Goal: Contribute content: Contribute content

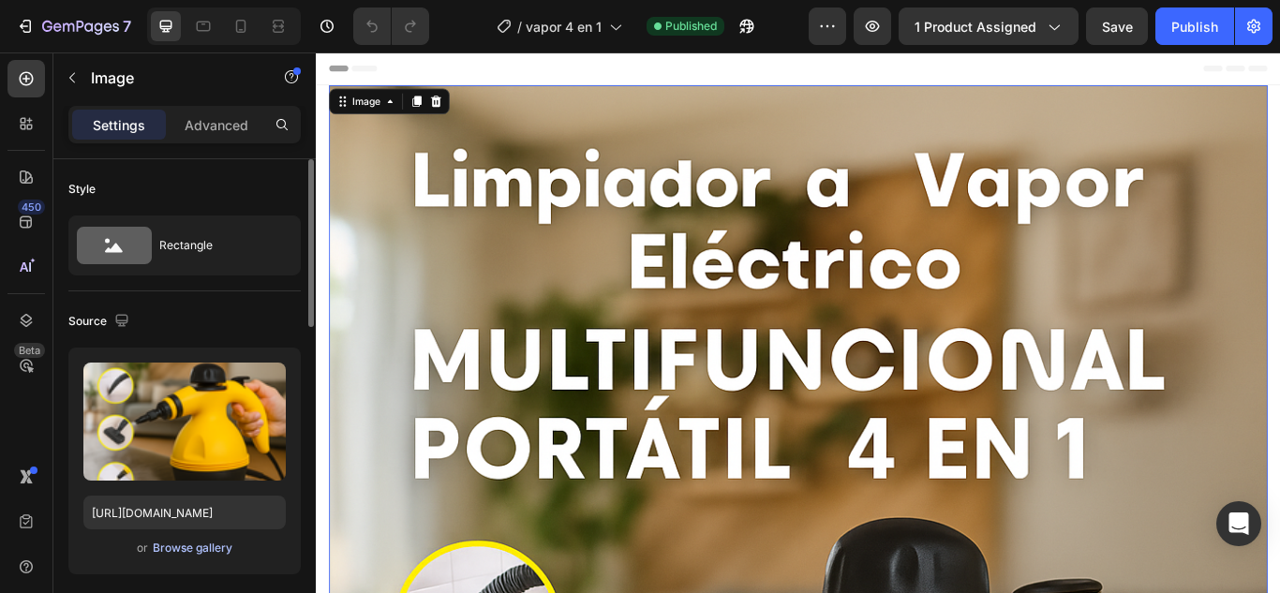
click at [188, 549] on div "Browse gallery" at bounding box center [193, 548] width 80 height 17
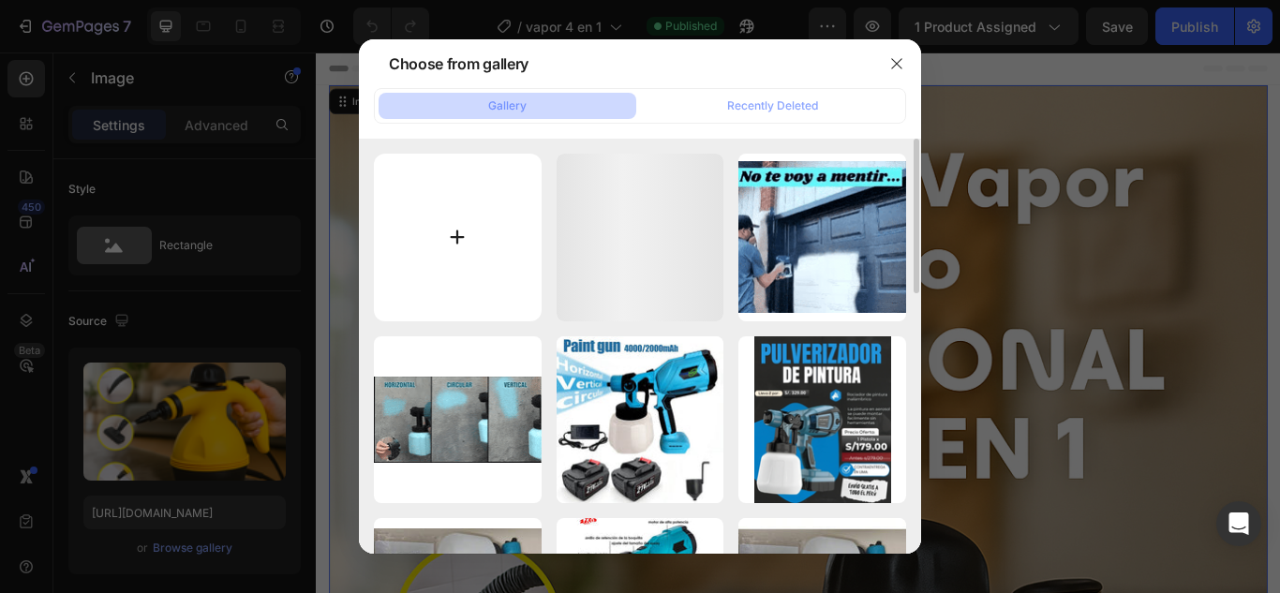
click at [479, 196] on input "file" at bounding box center [458, 238] width 168 height 168
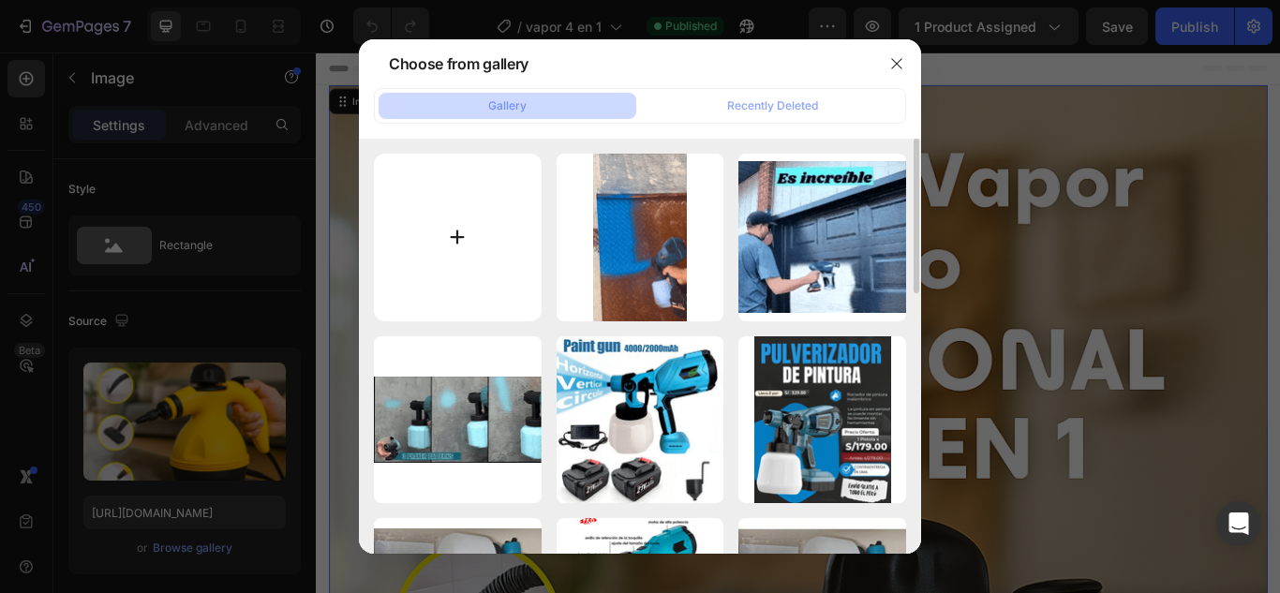
type input "C:\fakepath\ESPECIFICACIONEs.png"
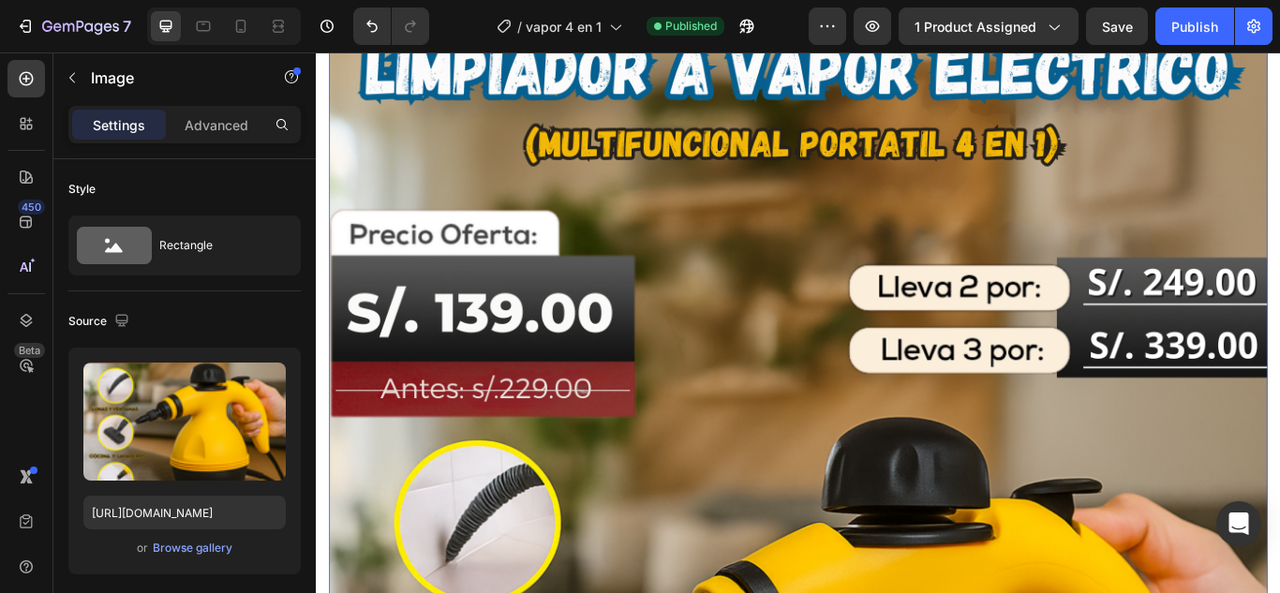
scroll to position [375, 0]
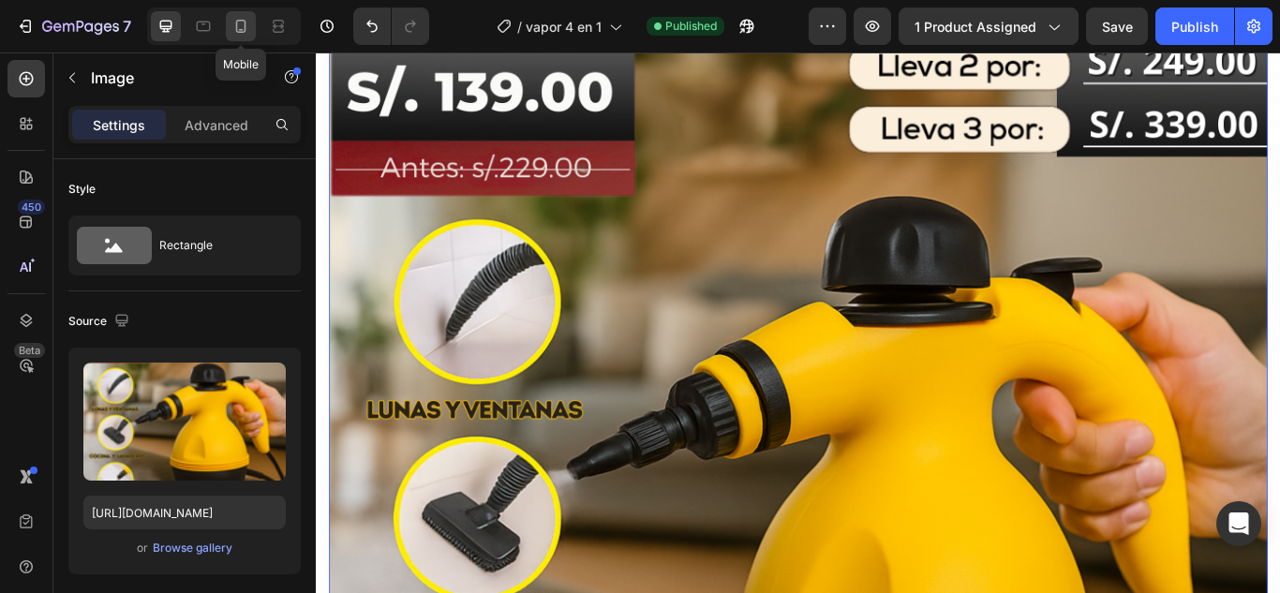
click at [244, 32] on icon at bounding box center [241, 26] width 10 height 13
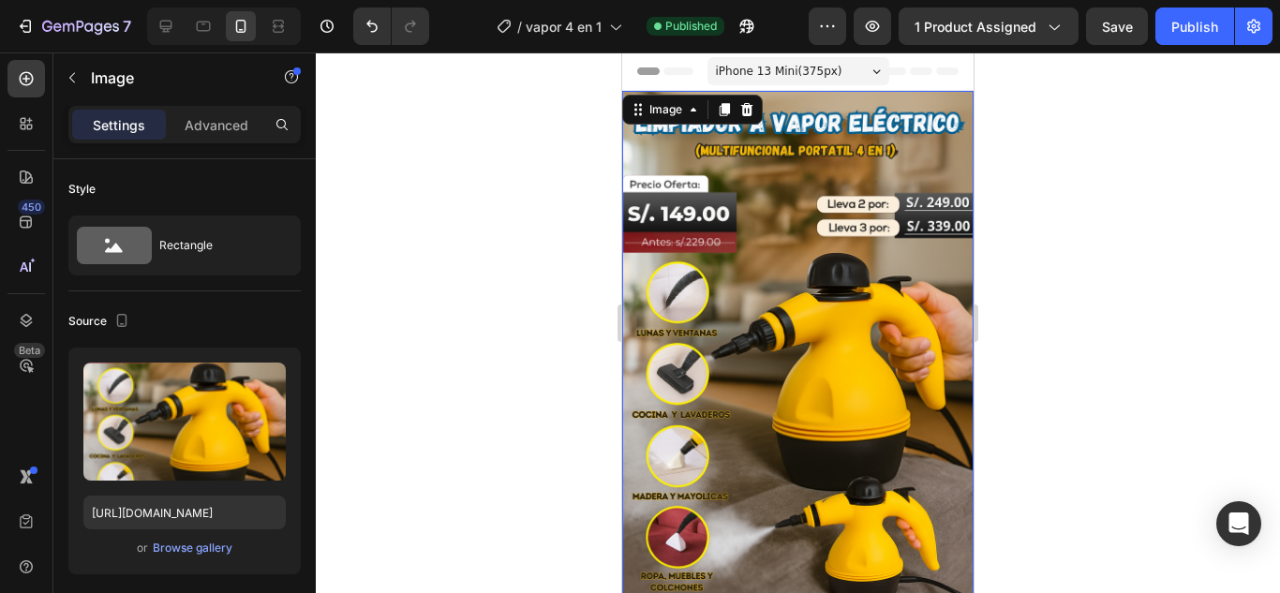
click at [723, 273] on img at bounding box center [797, 355] width 351 height 528
click at [203, 548] on div "Browse gallery" at bounding box center [193, 548] width 80 height 17
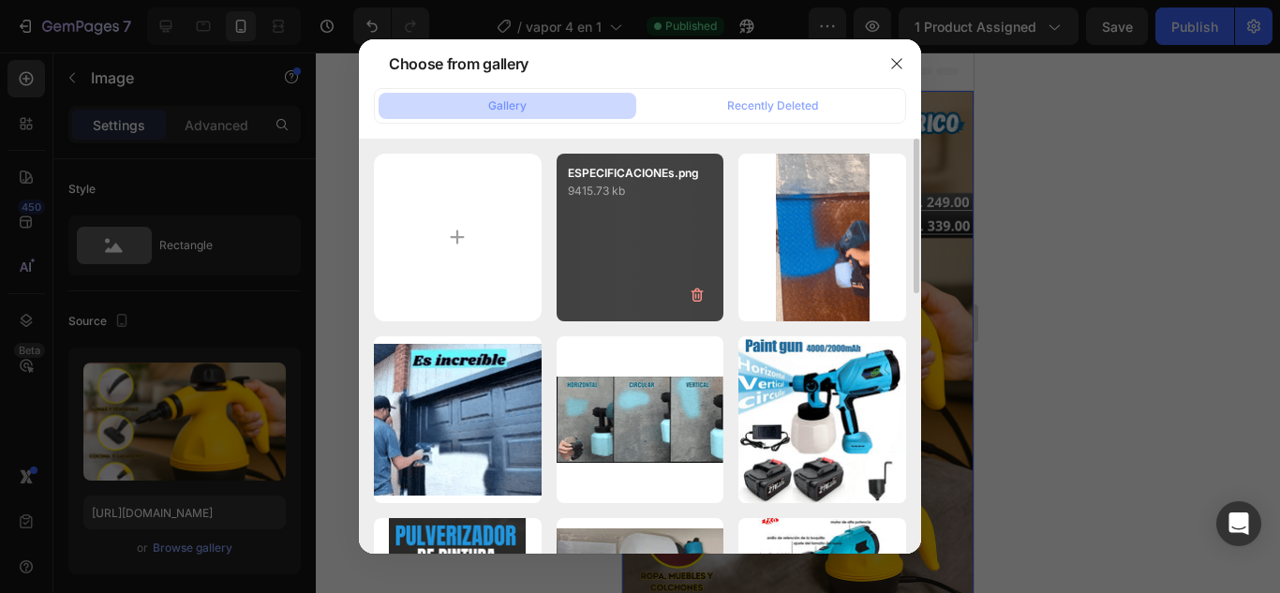
click at [635, 281] on div "ESPECIFICACIONEs.png 9415.73 kb" at bounding box center [641, 238] width 168 height 168
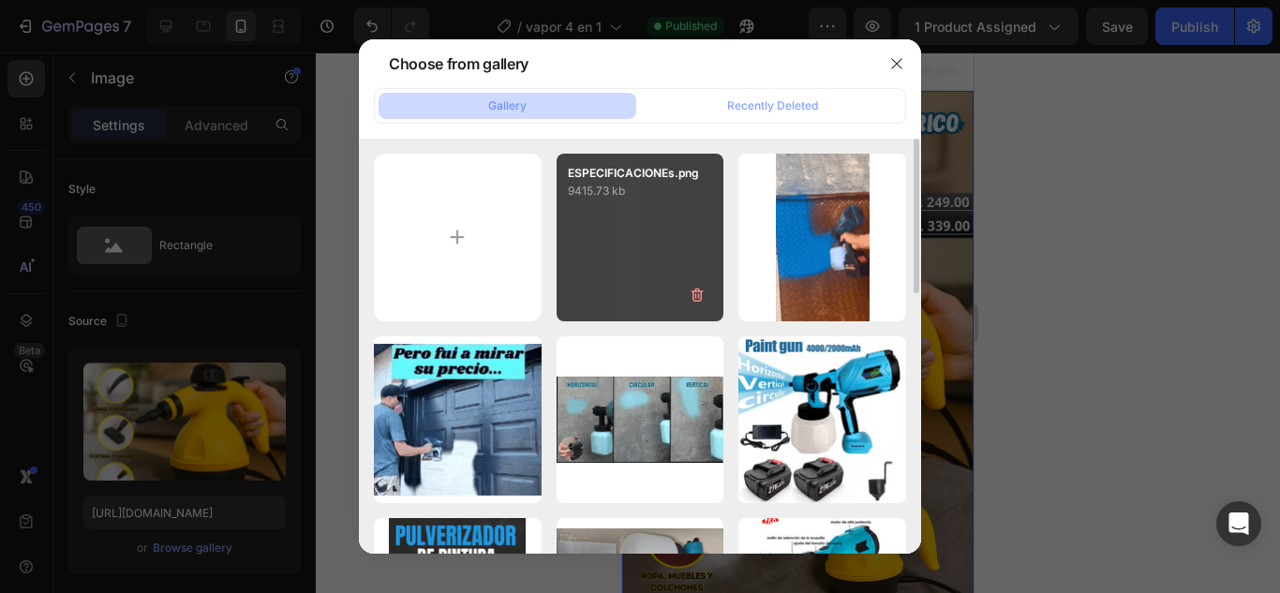
type input "[URL][DOMAIN_NAME]"
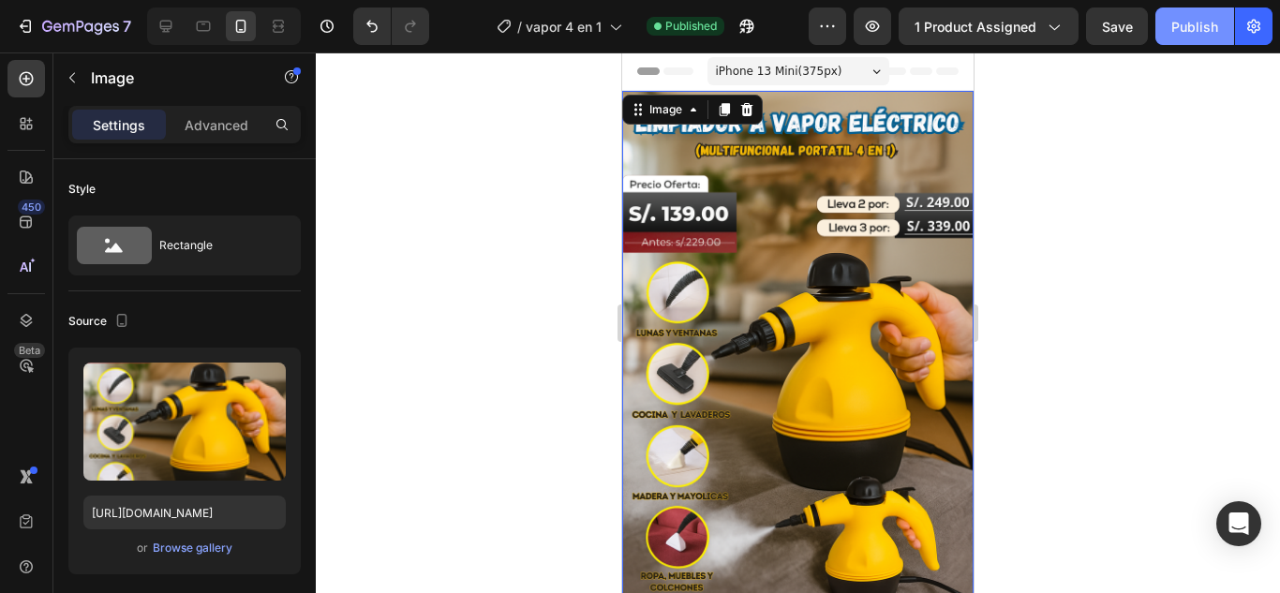
click at [1197, 43] on button "Publish" at bounding box center [1195, 25] width 79 height 37
